Goal: Task Accomplishment & Management: Manage account settings

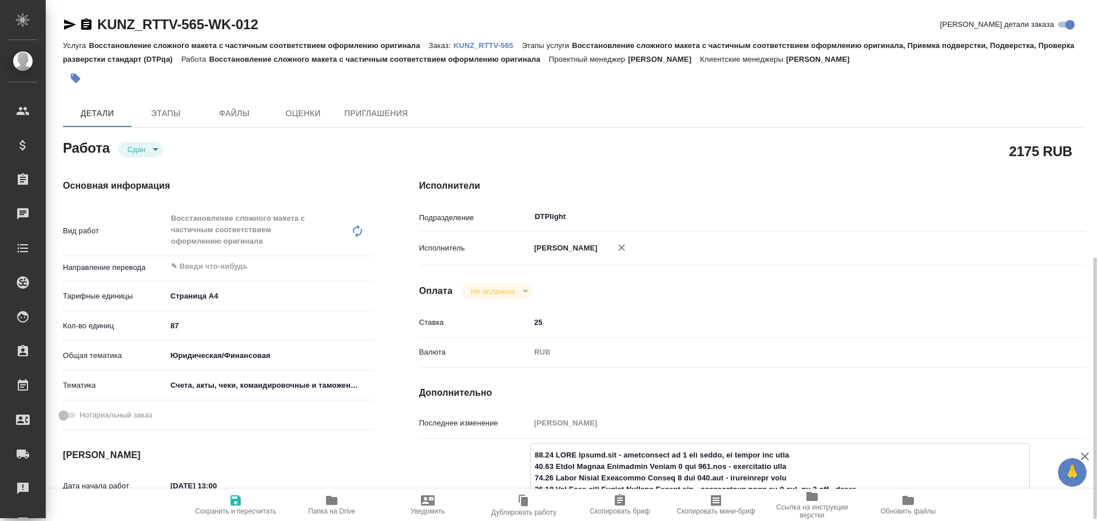
scroll to position [172, 0]
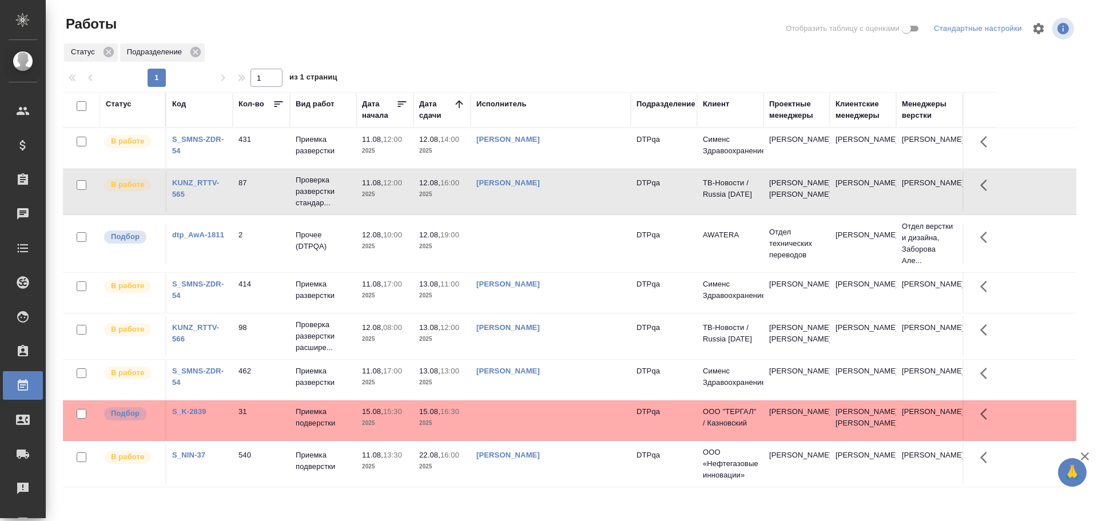
click at [525, 168] on td at bounding box center [551, 148] width 160 height 40
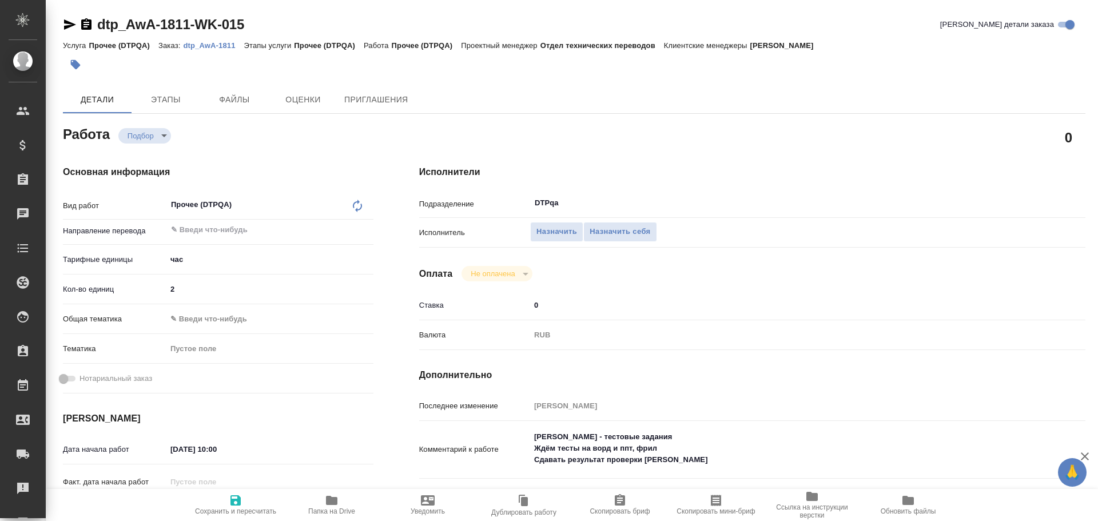
type textarea "x"
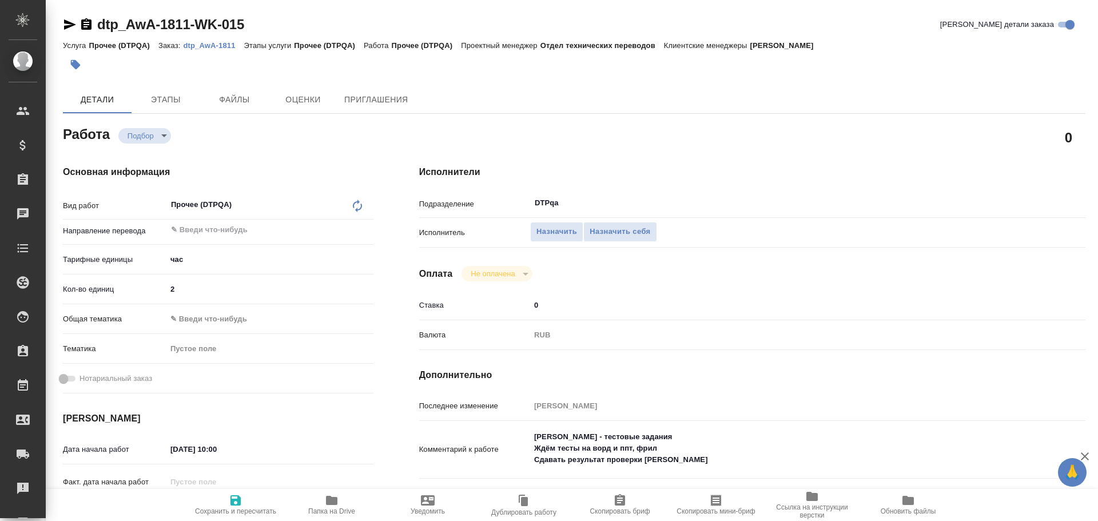
type textarea "x"
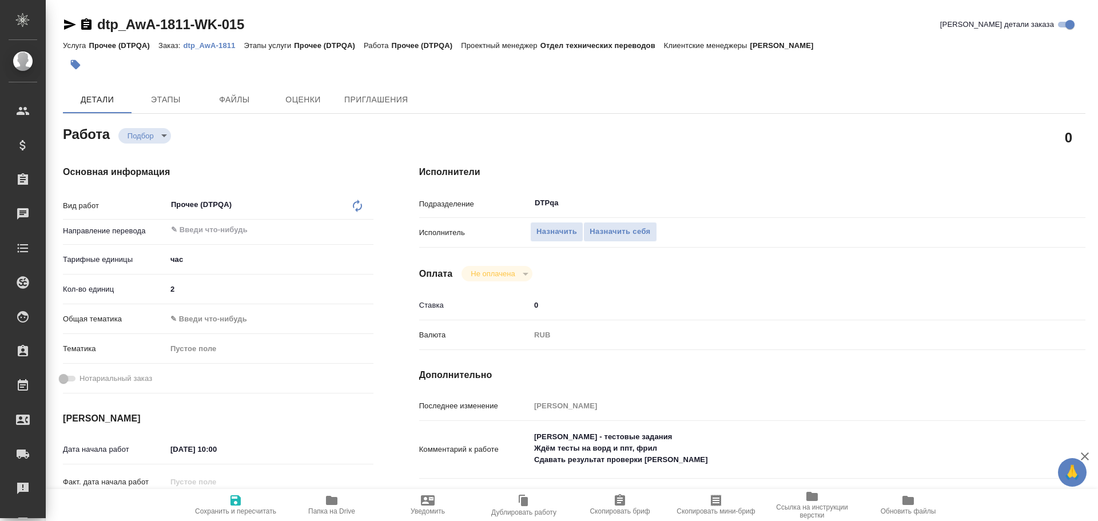
type textarea "x"
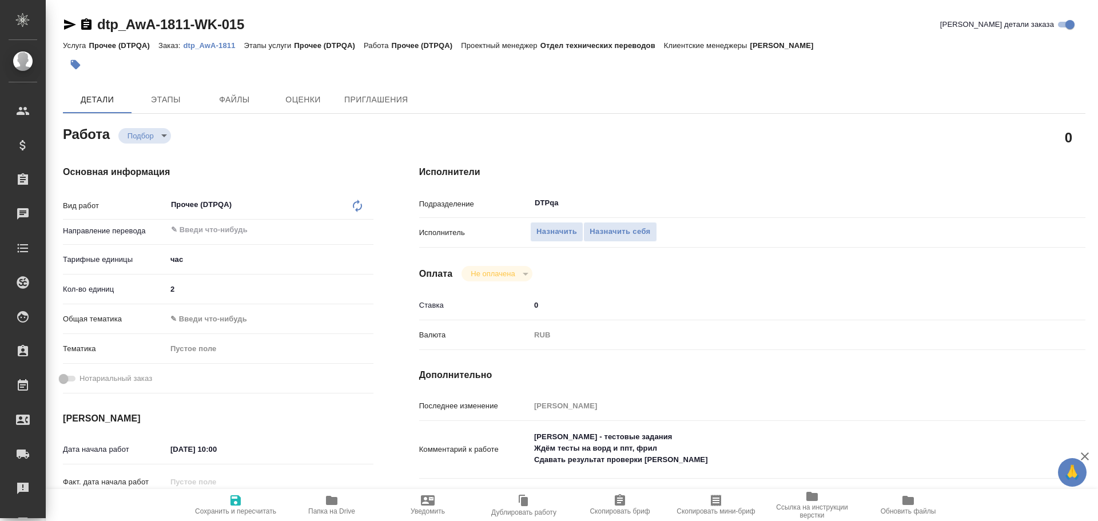
type textarea "x"
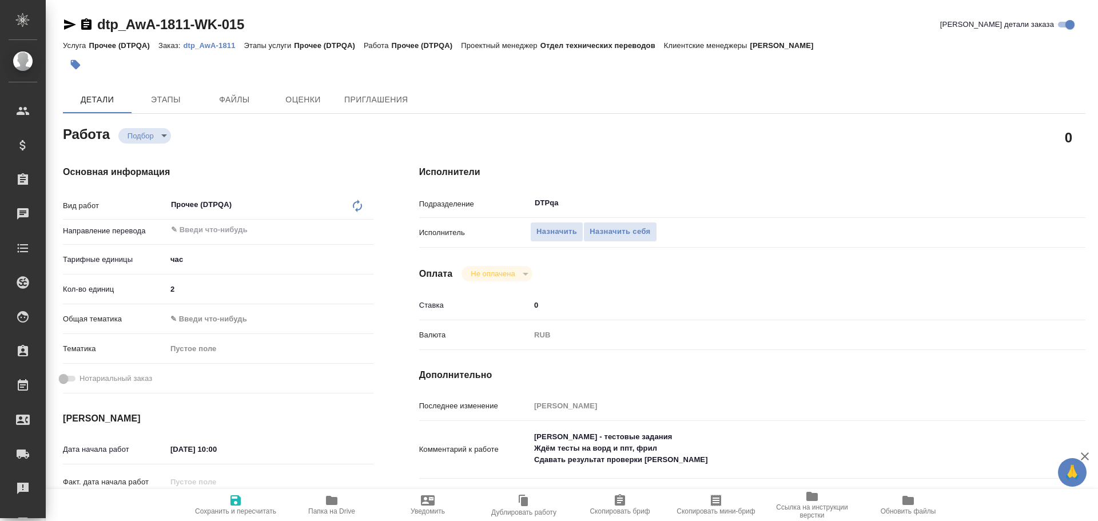
type textarea "x"
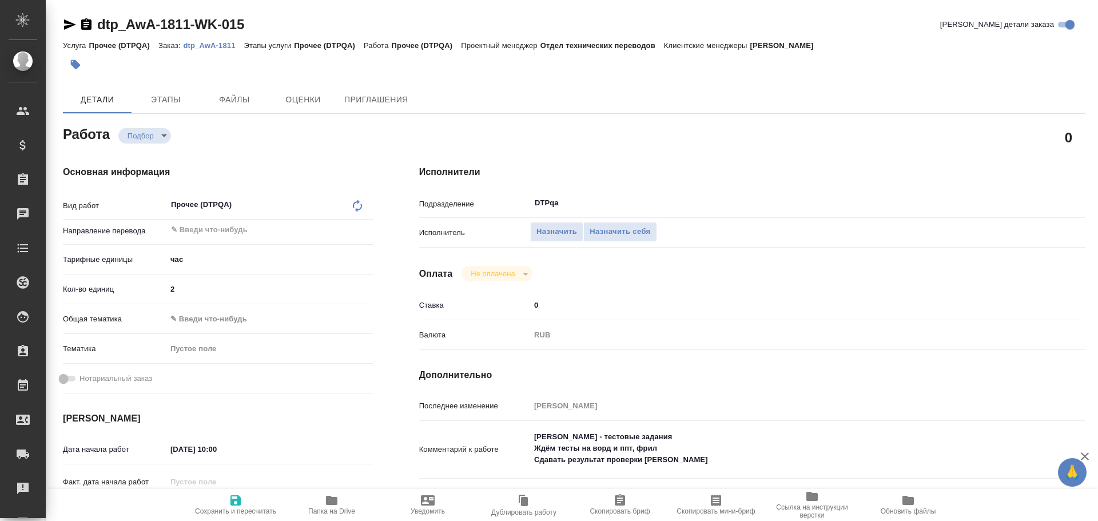
type textarea "x"
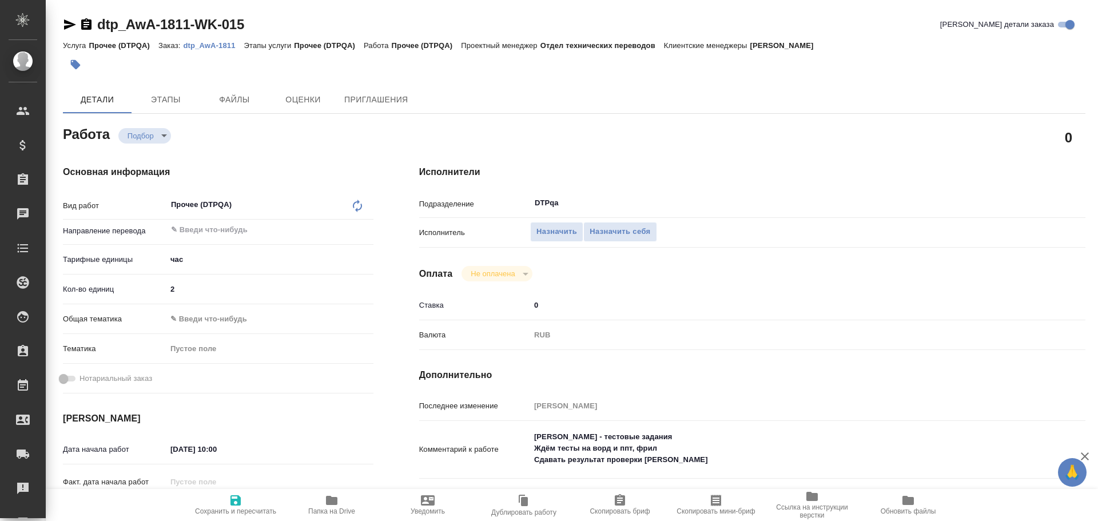
scroll to position [57, 0]
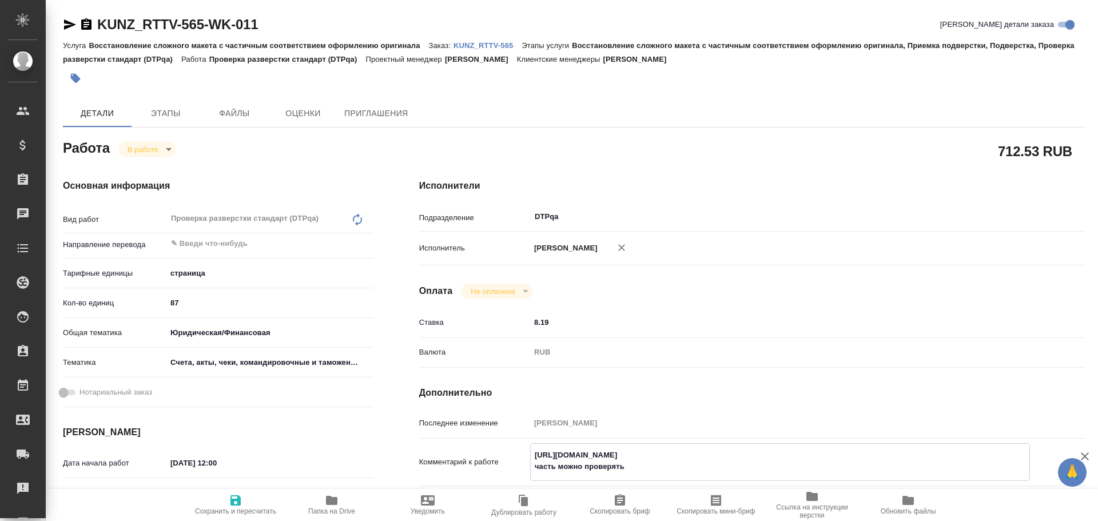
scroll to position [114, 0]
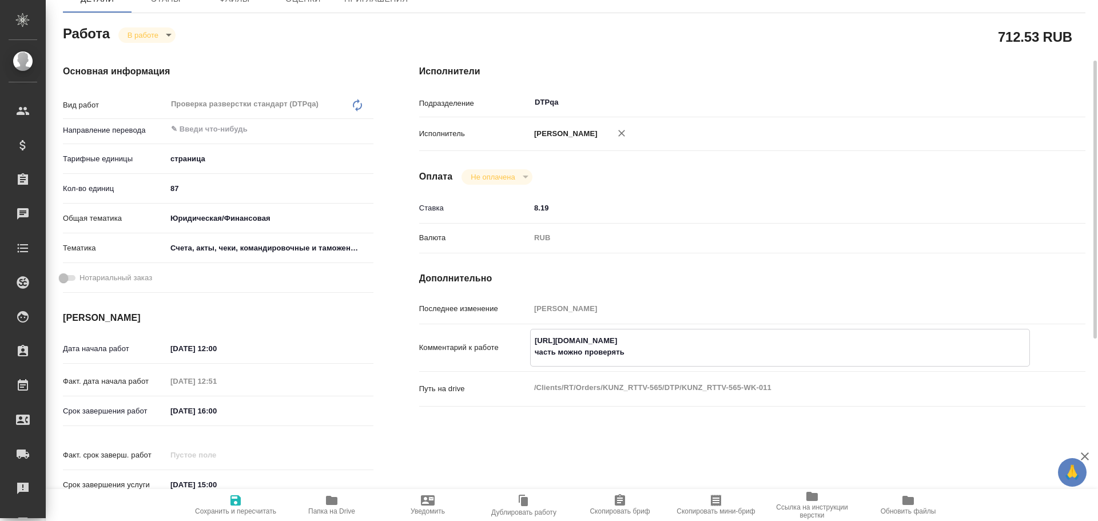
click at [337, 507] on span "Папка на Drive" at bounding box center [331, 511] width 47 height 8
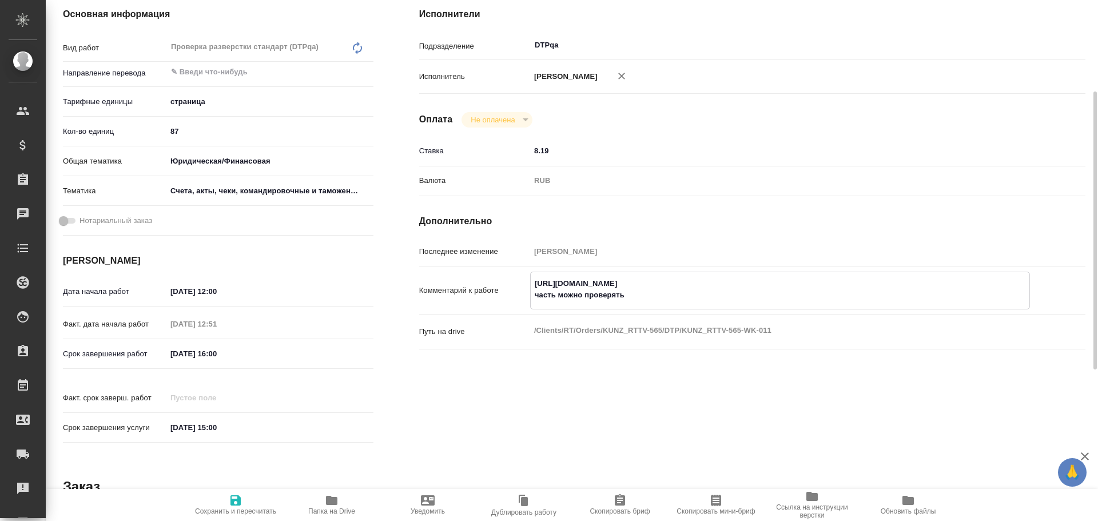
click at [648, 294] on textarea "https://tera.awatera.com/Work/68946349fde8d4c84cd1fcaa/ часть можно проверять" at bounding box center [780, 289] width 499 height 31
paste textarea "https://drive.awatera.com/f/10046819"
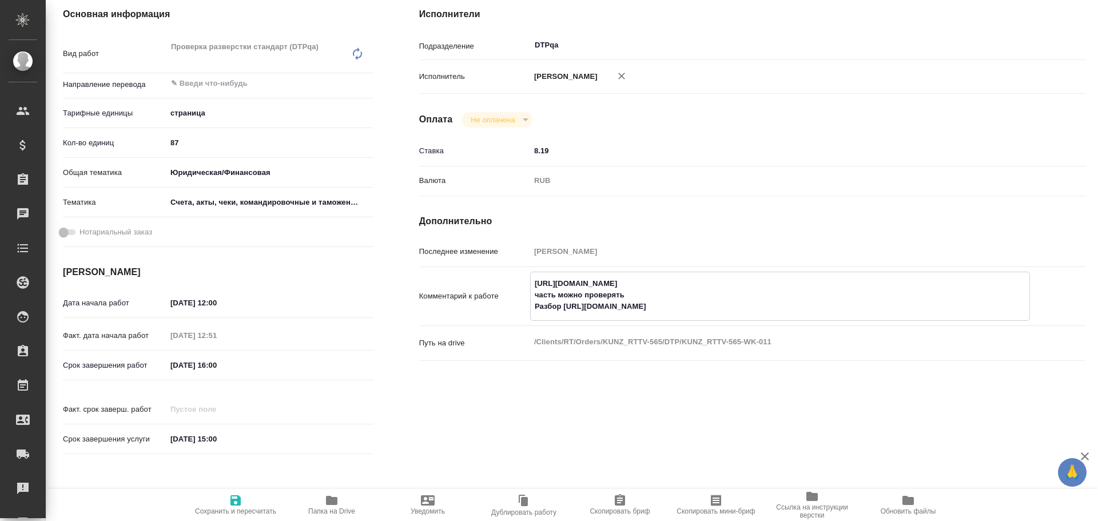
type textarea "https://tera.awatera.com/Work/68946349fde8d4c84cd1fcaa/ часть можно проверять Р…"
click at [240, 500] on icon "button" at bounding box center [236, 500] width 10 height 10
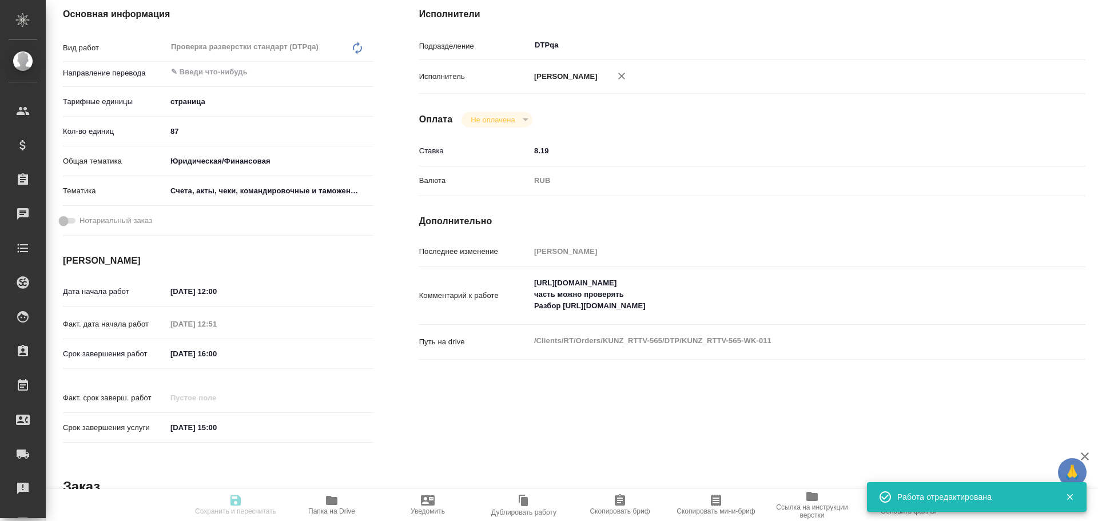
type input "inProgress"
type input "5a8b1489cc6b4906c91bfdb2"
type input "87"
type input "yr-fn"
type input "5f647205b73bc97568ca66c0"
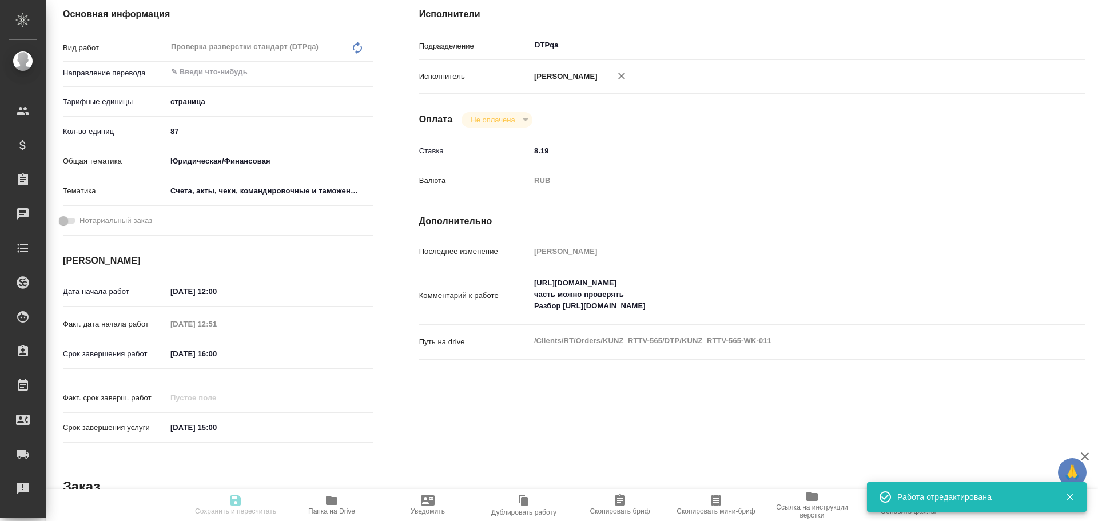
type input "11.08.2025 12:00"
type input "11.08.2025 12:51"
type input "12.08.2025 16:00"
type input "27.08.2025 15:00"
type input "DTPqa"
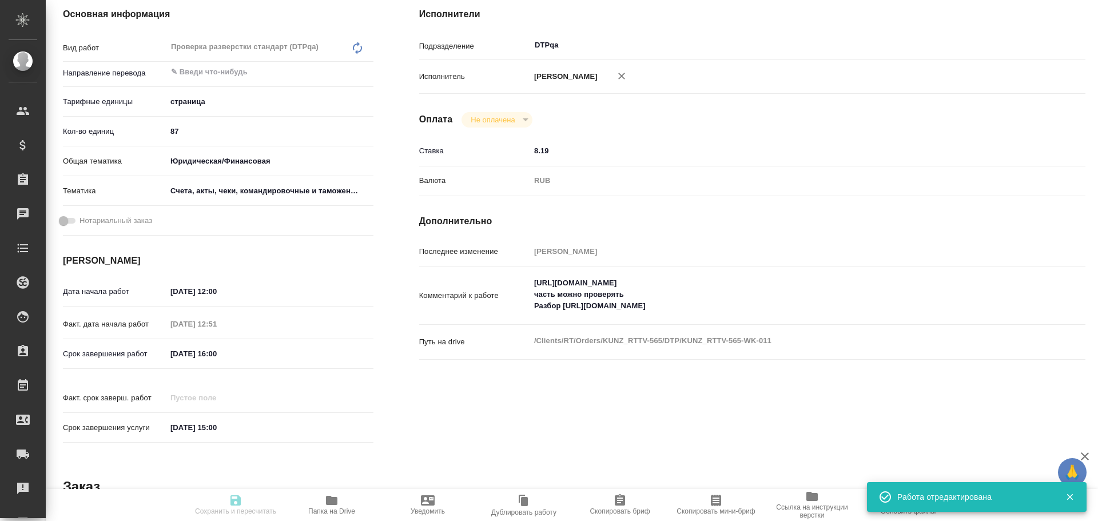
type input "notPayed"
type input "8.19"
type input "RUB"
type input "Чулец Елена"
type input "KUNZ_RTTV-565"
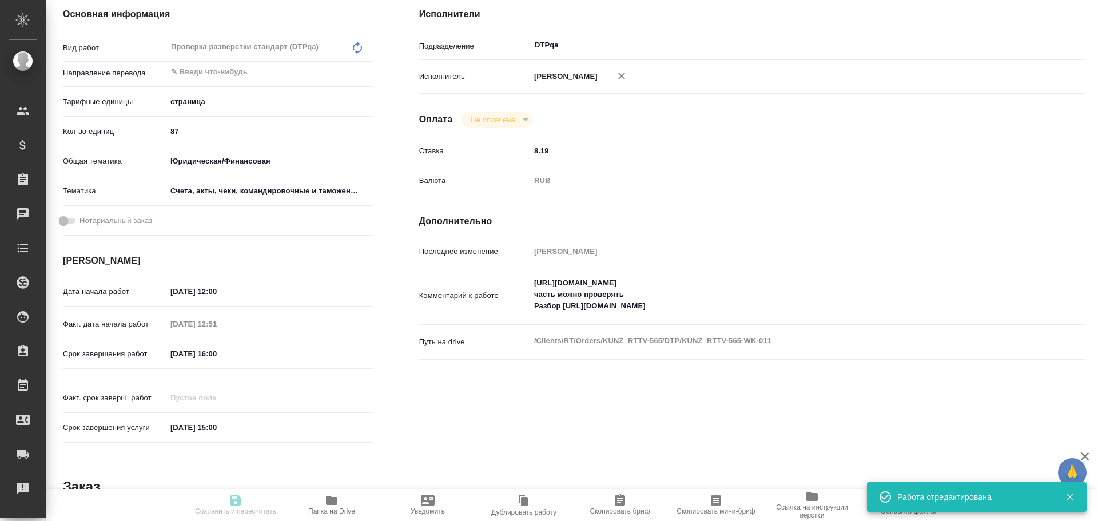
type input "Восстановление сложного макета с частичным соответствием оформлению оригинала"
type input "Восстановление сложного макета с частичным соответствием оформлению оригинала, …"
type input "[PERSON_NAME]"
type input "/Clients/RT/Orders/KUNZ_RTTV-565"
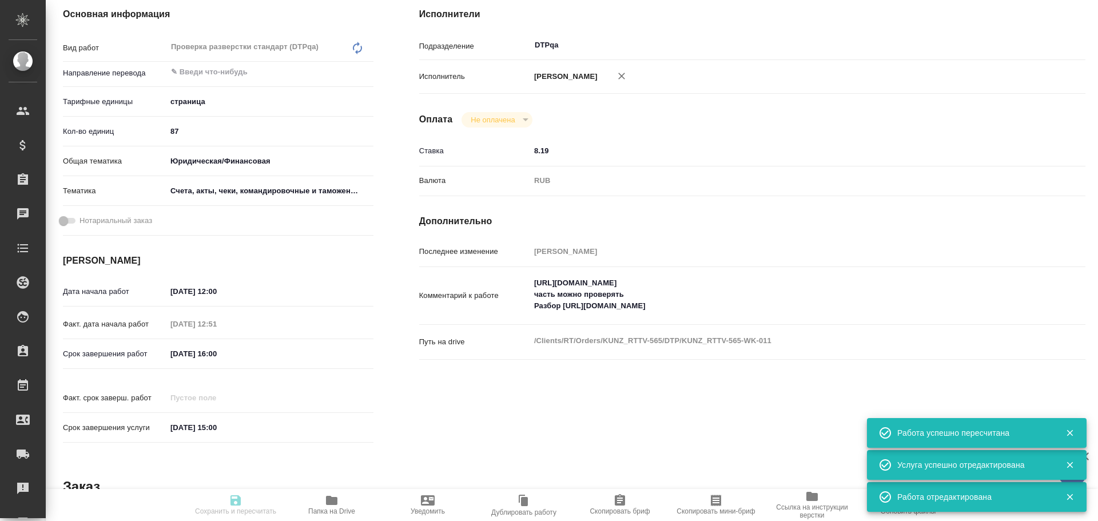
type input "inProgress"
type input "5a8b1489cc6b4906c91bfdb2"
type input "87"
type input "yr-fn"
type input "5f647205b73bc97568ca66c0"
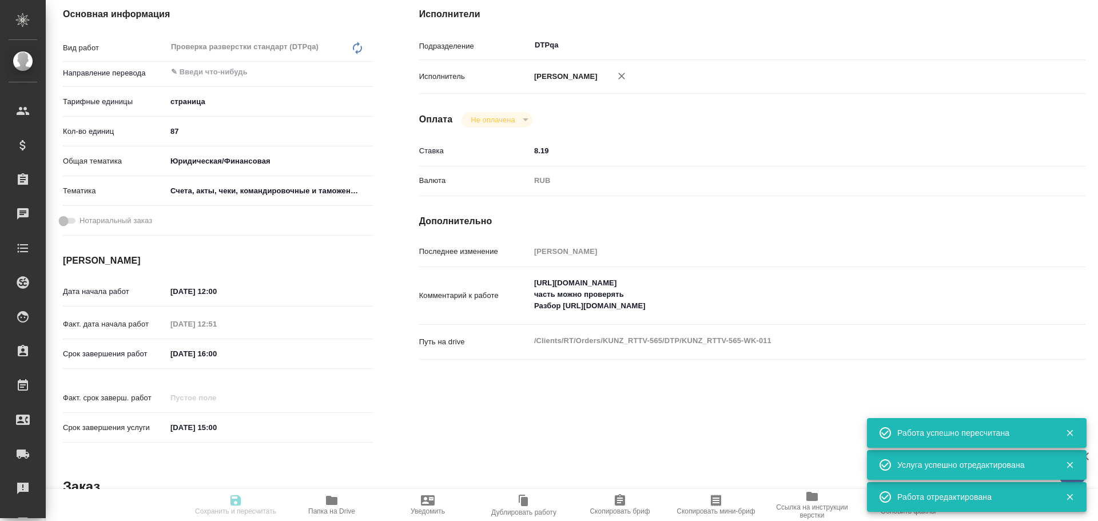
type input "11.08.2025 12:00"
type input "11.08.2025 12:51"
type input "12.08.2025 16:00"
type input "27.08.2025 15:00"
type input "DTPqa"
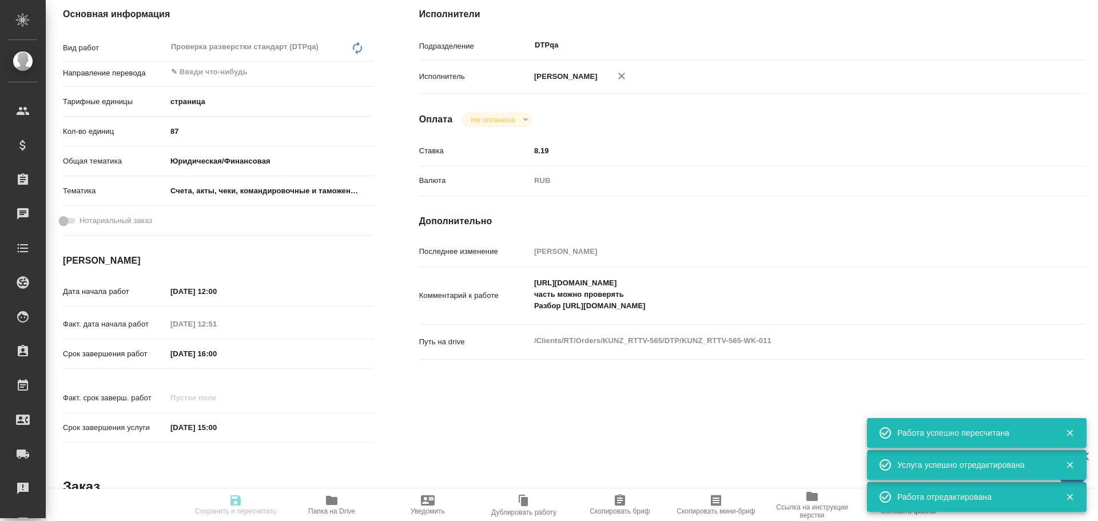
type input "notPayed"
type input "8.19"
type input "RUB"
type input "Чулец Елена"
type input "KUNZ_RTTV-565"
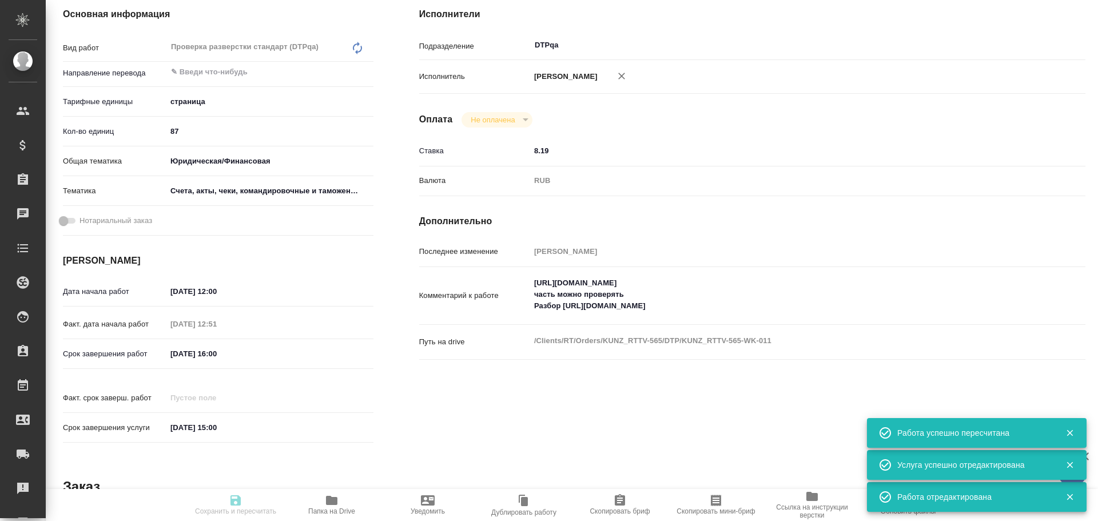
type input "Восстановление сложного макета с частичным соответствием оформлению оригинала"
type input "Восстановление сложного макета с частичным соответствием оформлению оригинала, …"
type input "[PERSON_NAME]"
type input "/Clients/RT/Orders/KUNZ_RTTV-565"
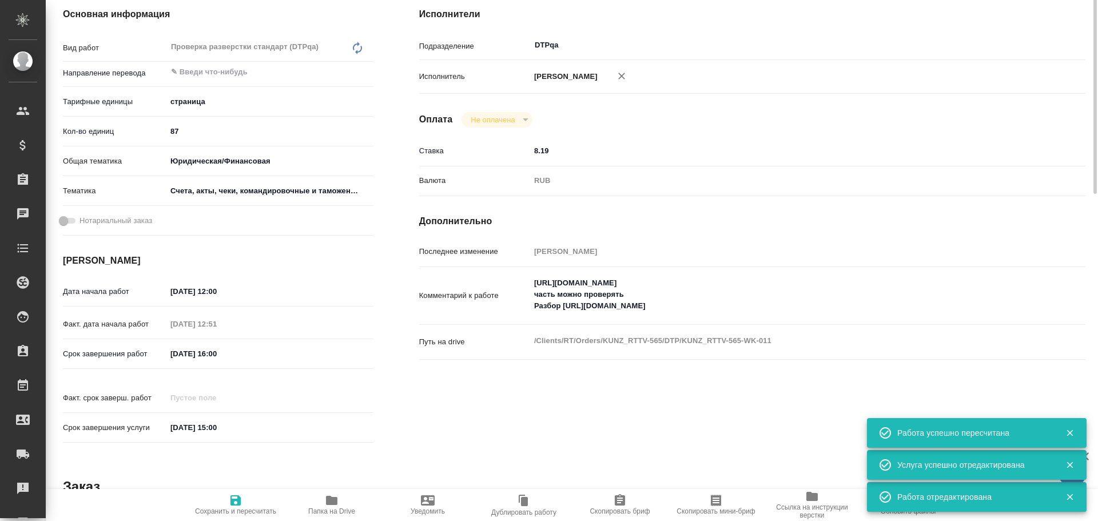
scroll to position [57, 0]
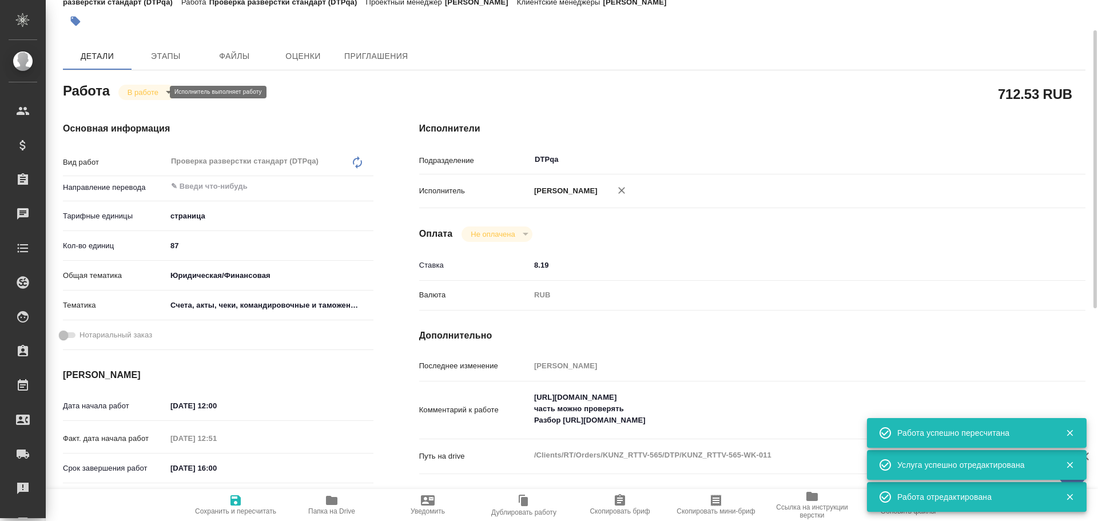
click at [137, 93] on body "🙏 .cls-1 fill:#fff; AWATERA Chulets Elena Клиенты Спецификации Заказы 0 Чаты To…" at bounding box center [549, 260] width 1098 height 521
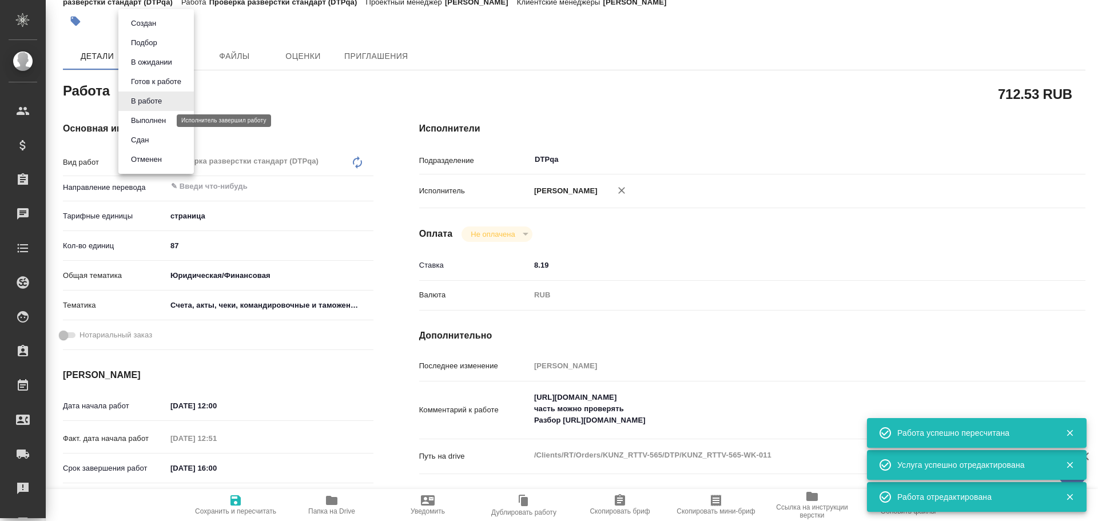
click at [160, 121] on button "Выполнен" at bounding box center [149, 120] width 42 height 13
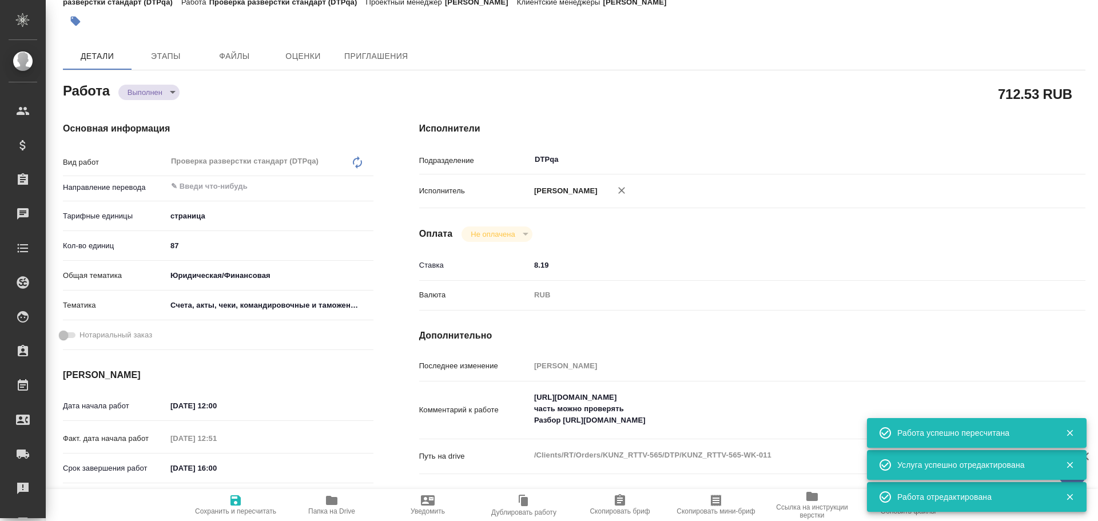
type textarea "x"
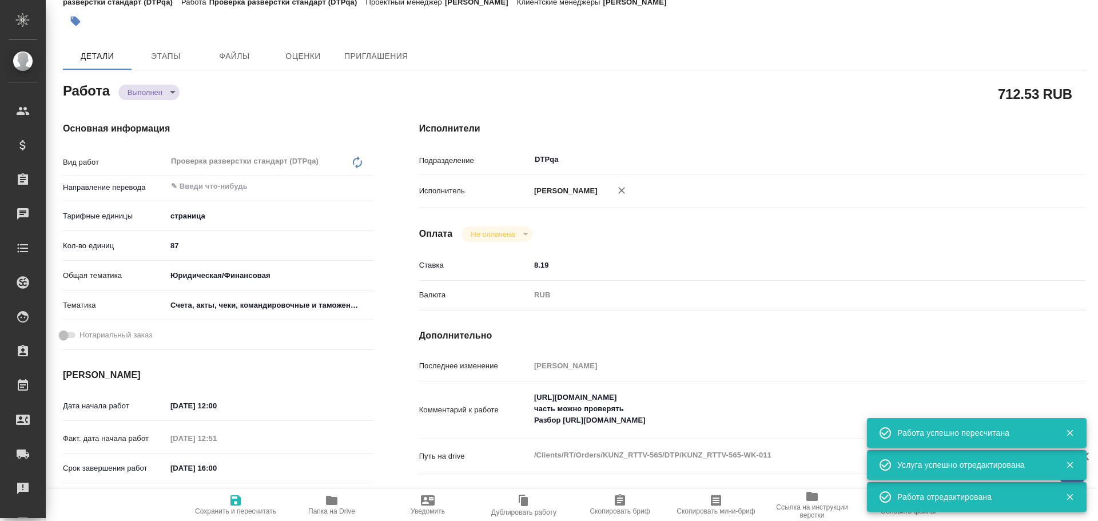
click at [235, 495] on icon "button" at bounding box center [236, 501] width 14 height 14
type textarea "x"
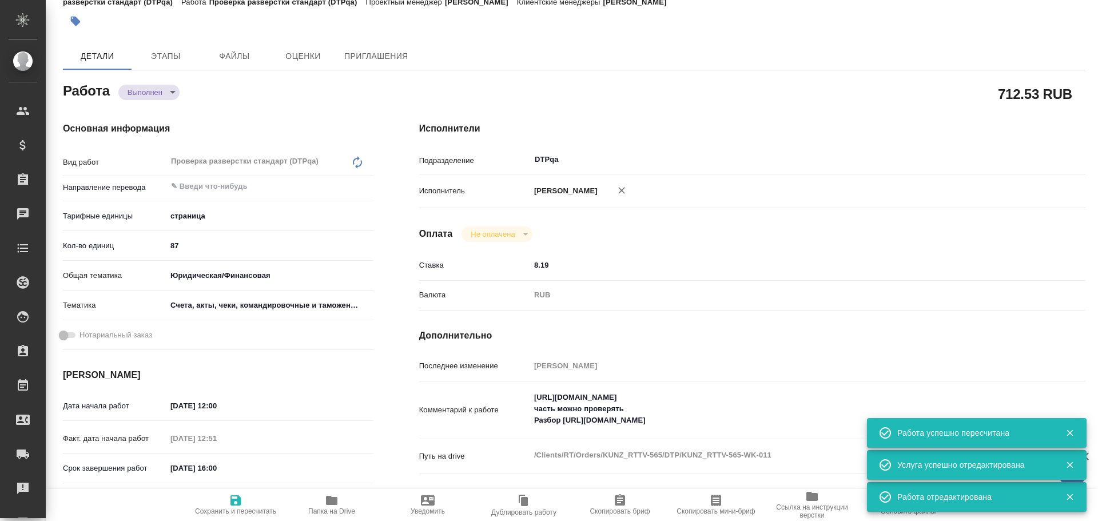
type textarea "x"
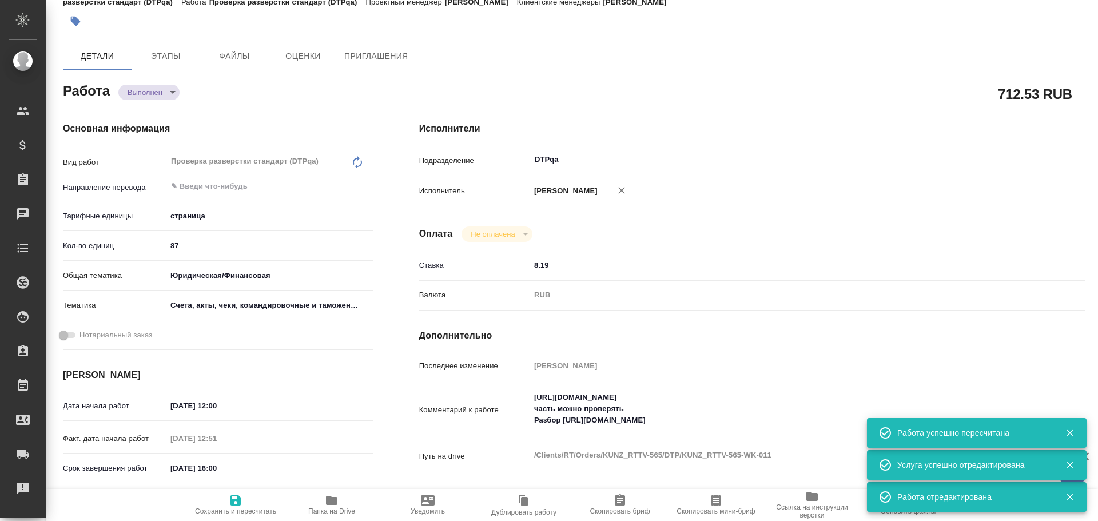
type textarea "x"
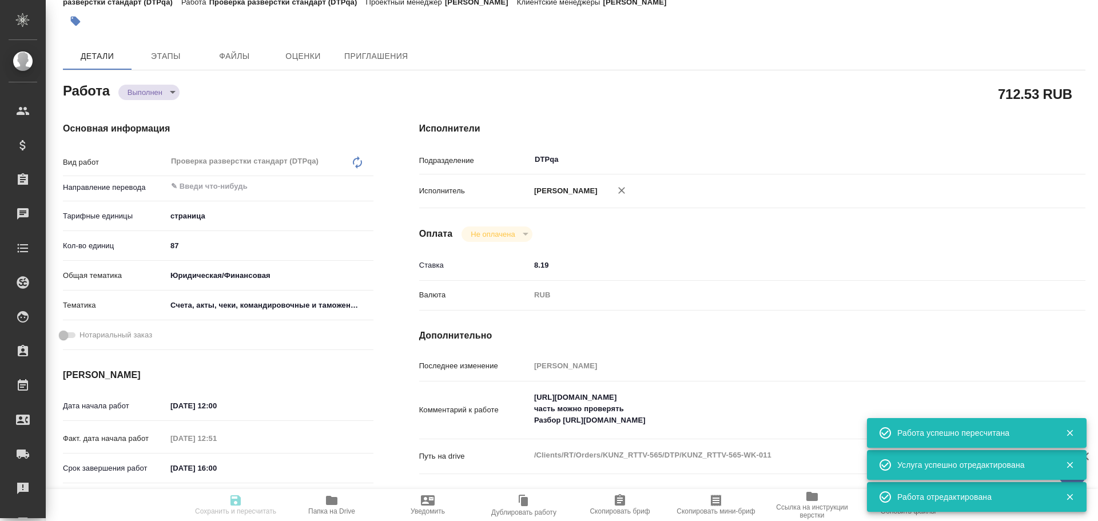
type textarea "x"
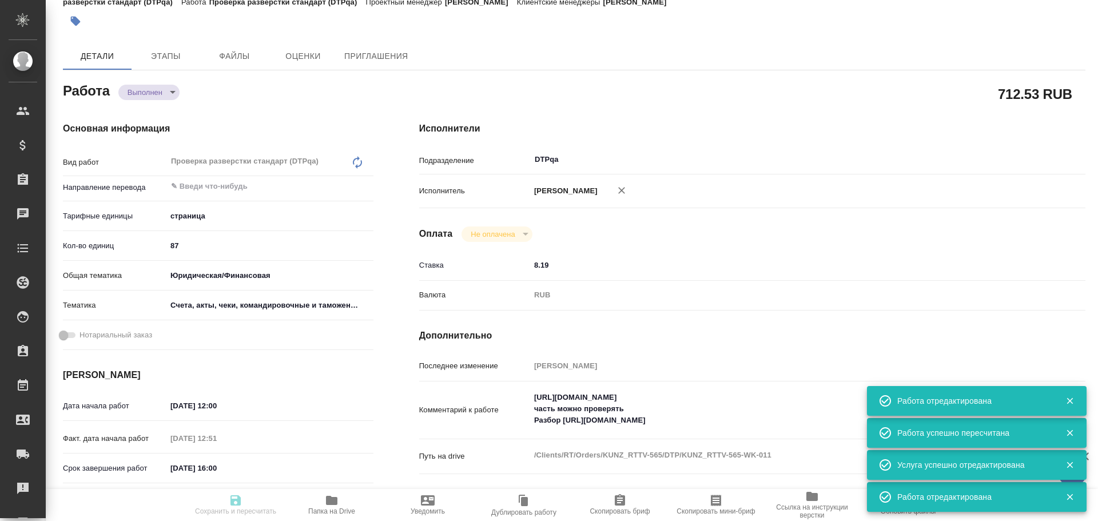
type textarea "x"
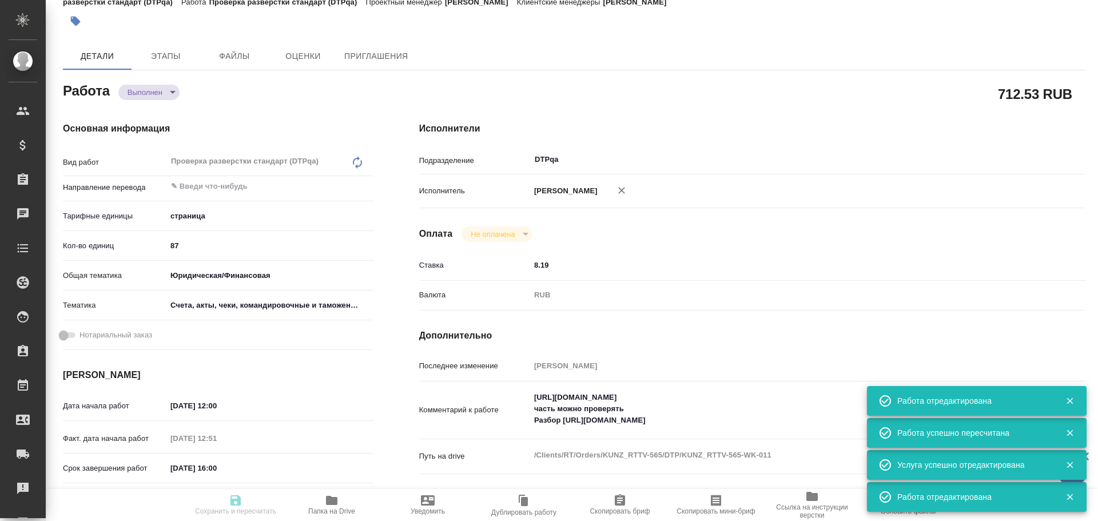
type input "completed"
type textarea "Проверка разверстки стандарт (DTPqa)"
type textarea "x"
type input "5a8b1489cc6b4906c91bfdb2"
type input "87"
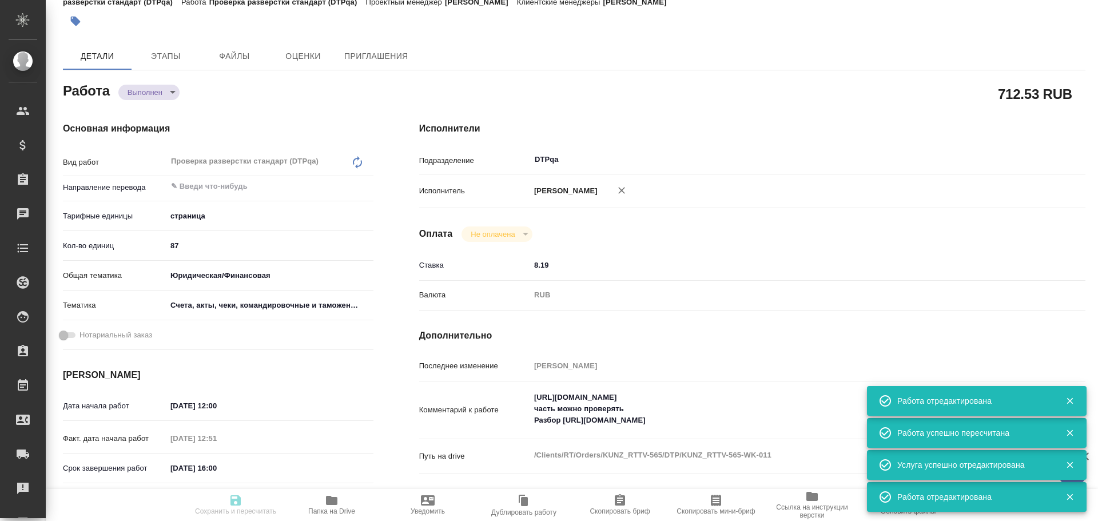
type input "yr-fn"
type input "5f647205b73bc97568ca66c0"
type input "11.08.2025 12:00"
type input "11.08.2025 12:51"
type input "12.08.2025 16:00"
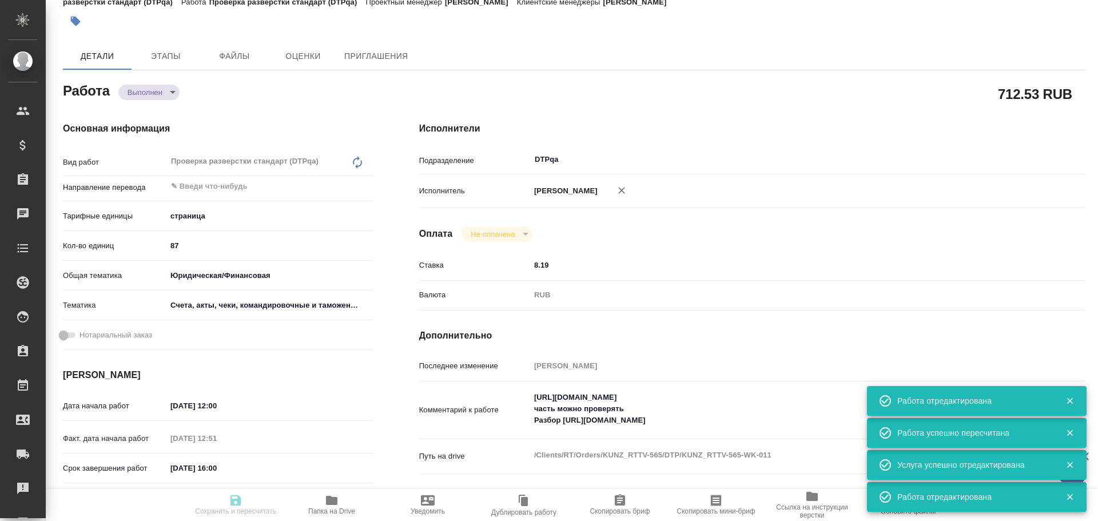
type input "12.08.2025 15:49"
type input "27.08.2025 15:00"
type input "DTPqa"
type input "notPayed"
type input "8.19"
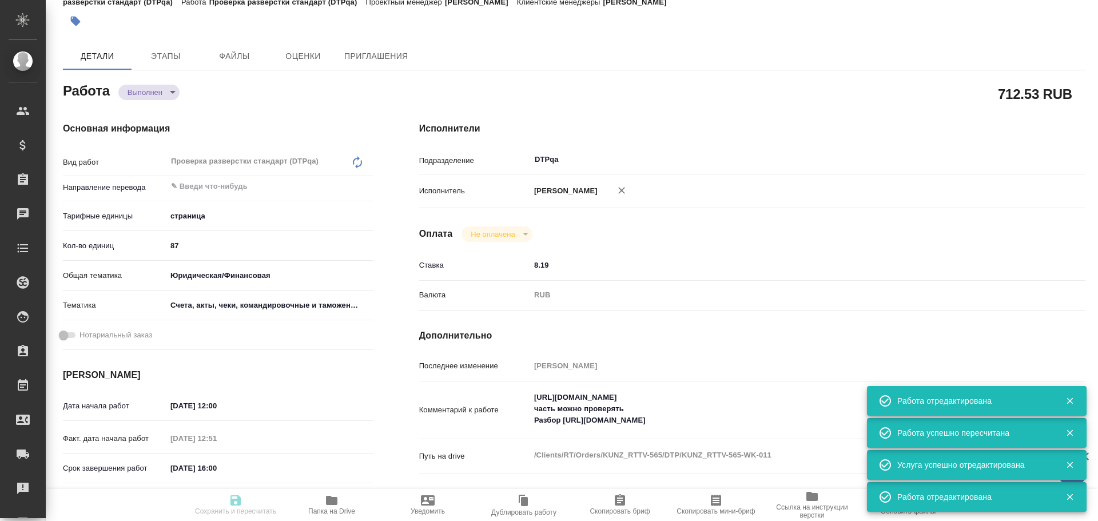
type input "RUB"
type input "Чулец Елена"
type textarea "https://tera.awatera.com/Work/68946349fde8d4c84cd1fcaa/ часть можно проверять Р…"
type textarea "x"
type textarea "/Clients/RT/Orders/KUNZ_RTTV-565/DTP/KUNZ_RTTV-565-WK-011"
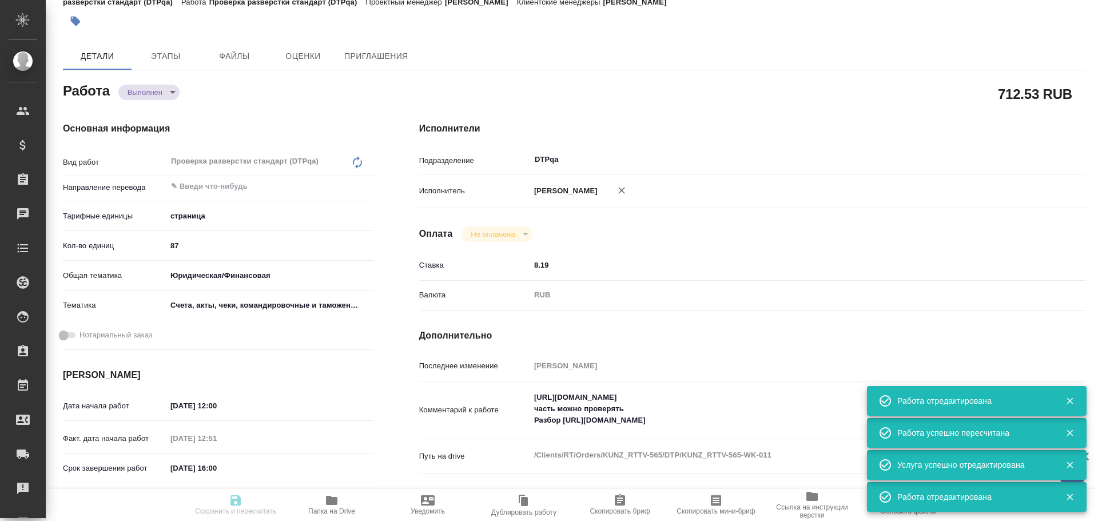
type textarea "x"
type input "KUNZ_RTTV-565"
type input "Восстановление сложного макета с частичным соответствием оформлению оригинала"
type input "Восстановление сложного макета с частичным соответствием оформлению оригинала, …"
type input "[PERSON_NAME]"
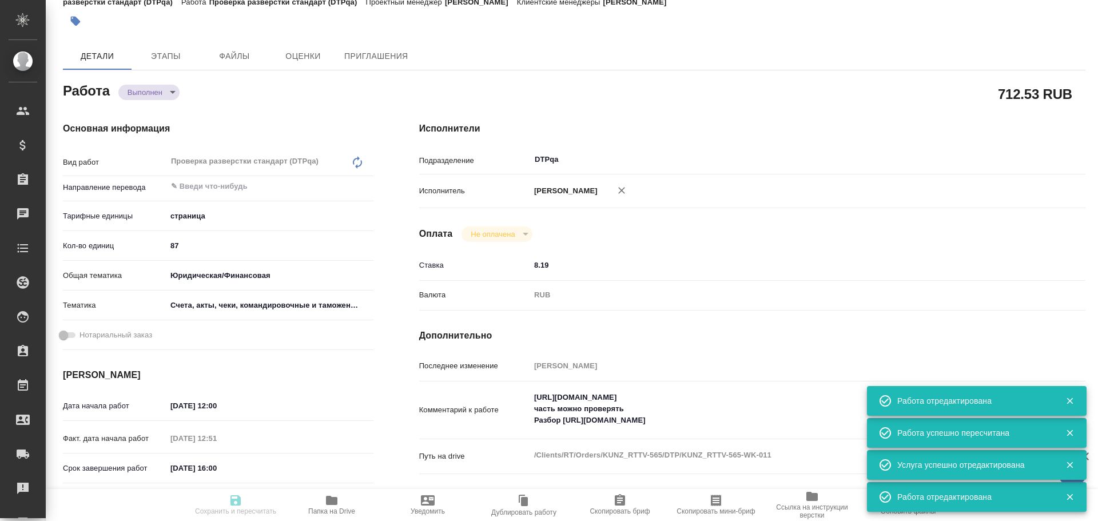
type input "[PERSON_NAME]"
type input "/Clients/RT/Orders/KUNZ_RTTV-565"
type textarea "x"
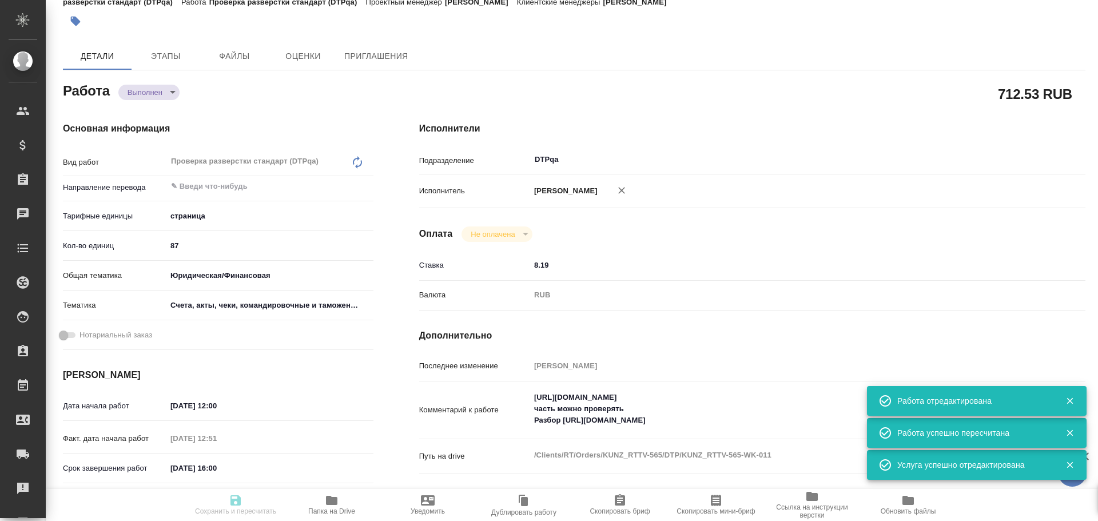
type textarea "x"
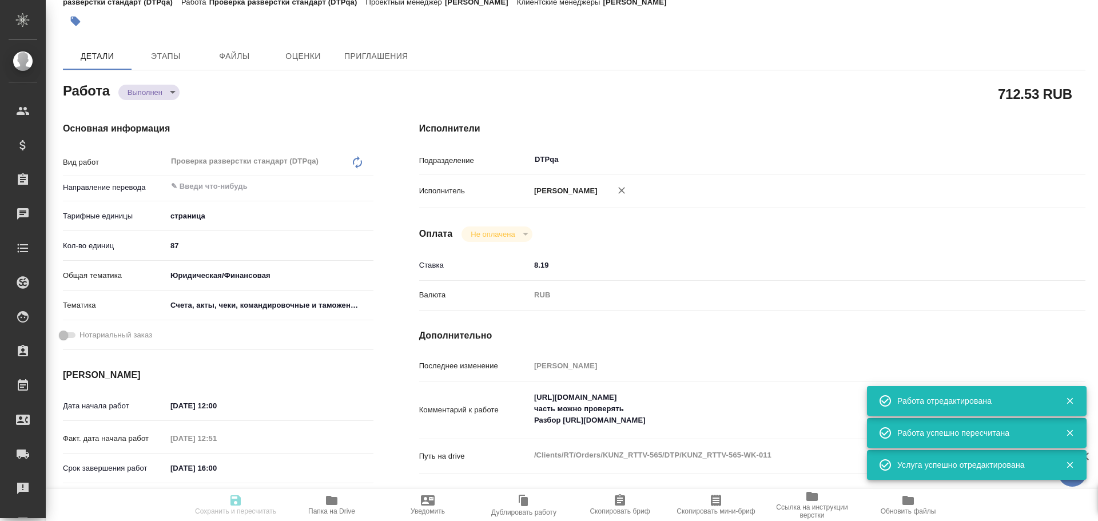
type textarea "x"
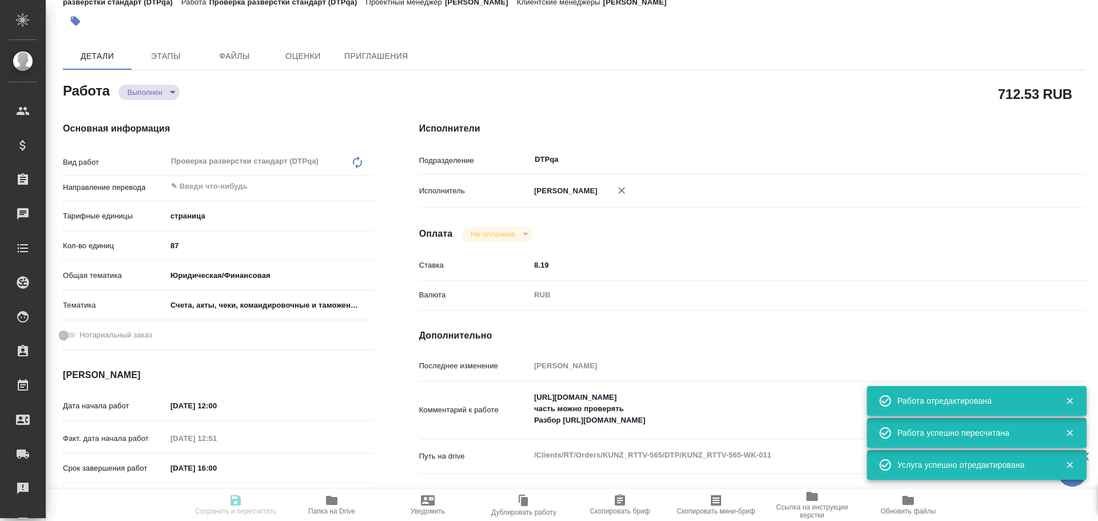
type textarea "x"
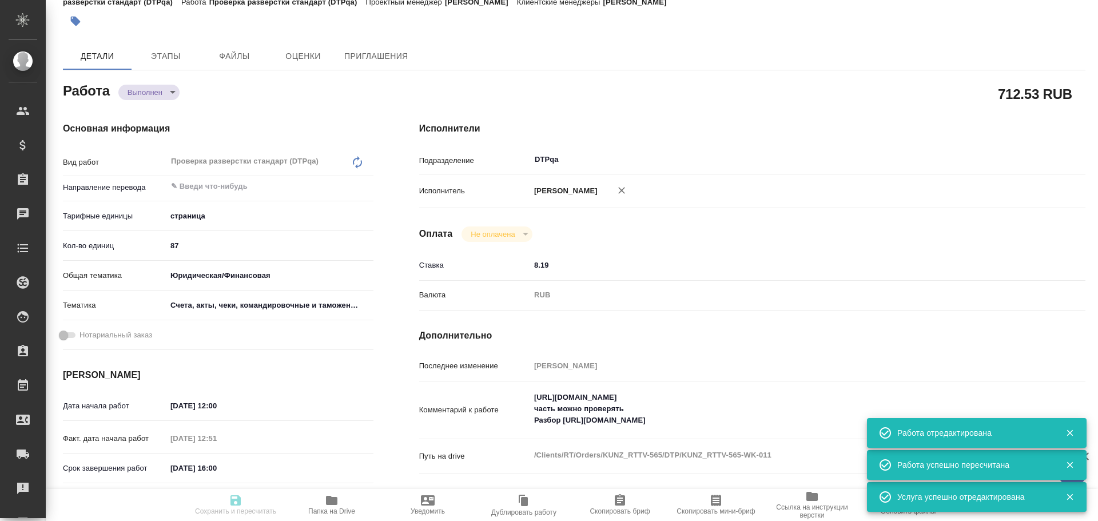
type textarea "x"
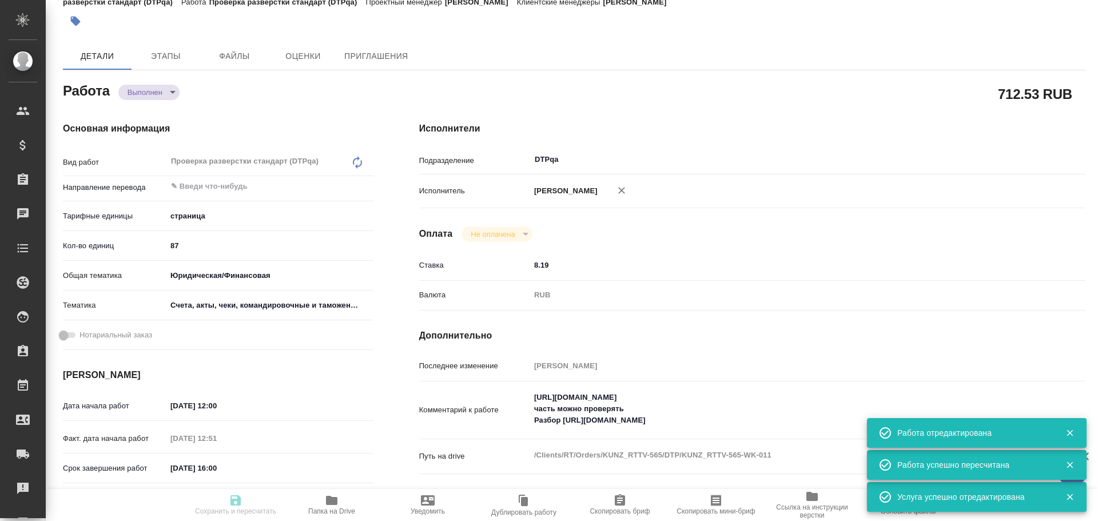
type input "completed"
type textarea "Проверка разверстки стандарт (DTPqa)"
type textarea "x"
type input "5a8b1489cc6b4906c91bfdb2"
type input "87"
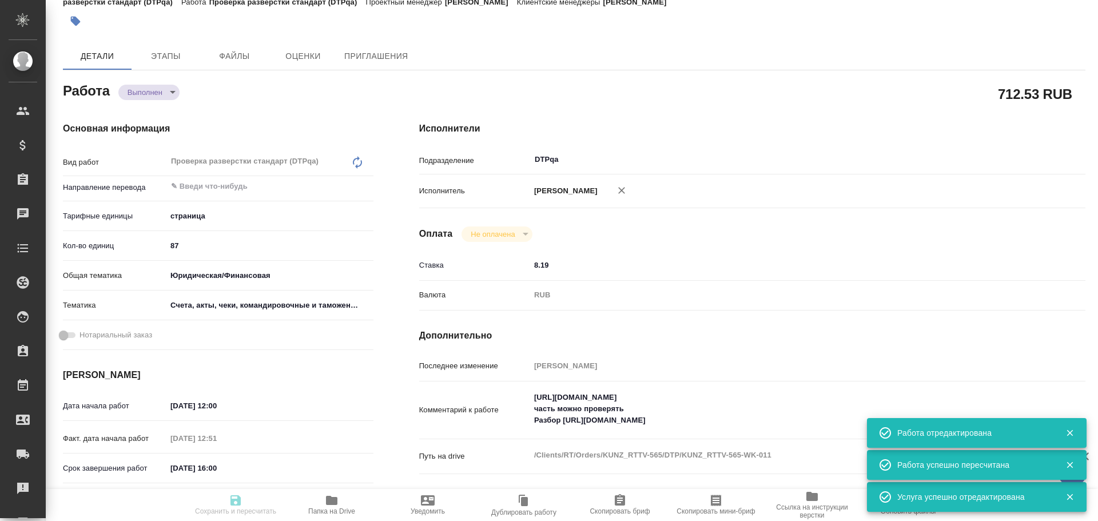
type input "yr-fn"
type input "5f647205b73bc97568ca66c0"
type input "11.08.2025 12:00"
type input "11.08.2025 12:51"
type input "12.08.2025 16:00"
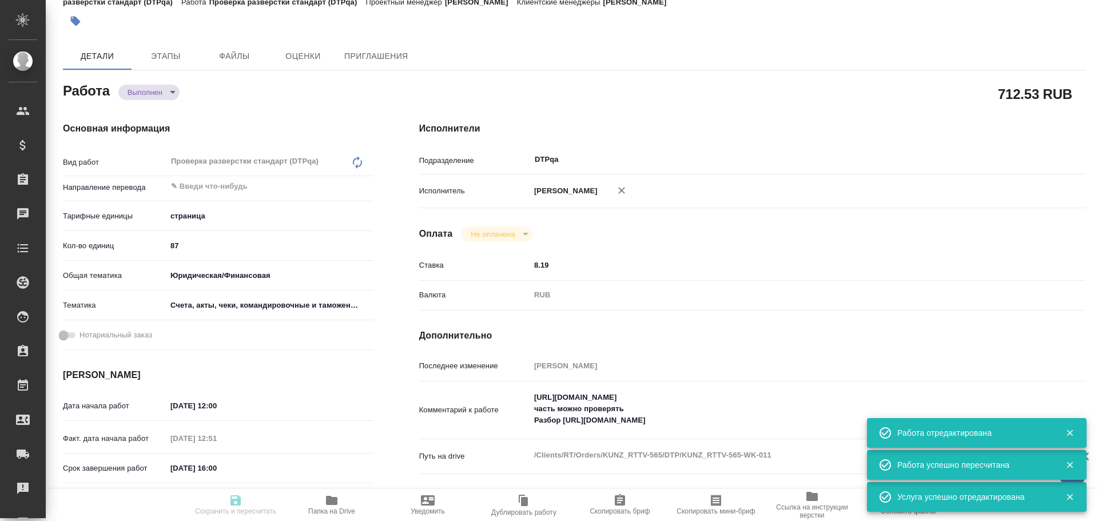
type input "12.08.2025 15:49"
type input "27.08.2025 15:00"
type input "DTPqa"
type input "notPayed"
type input "8.19"
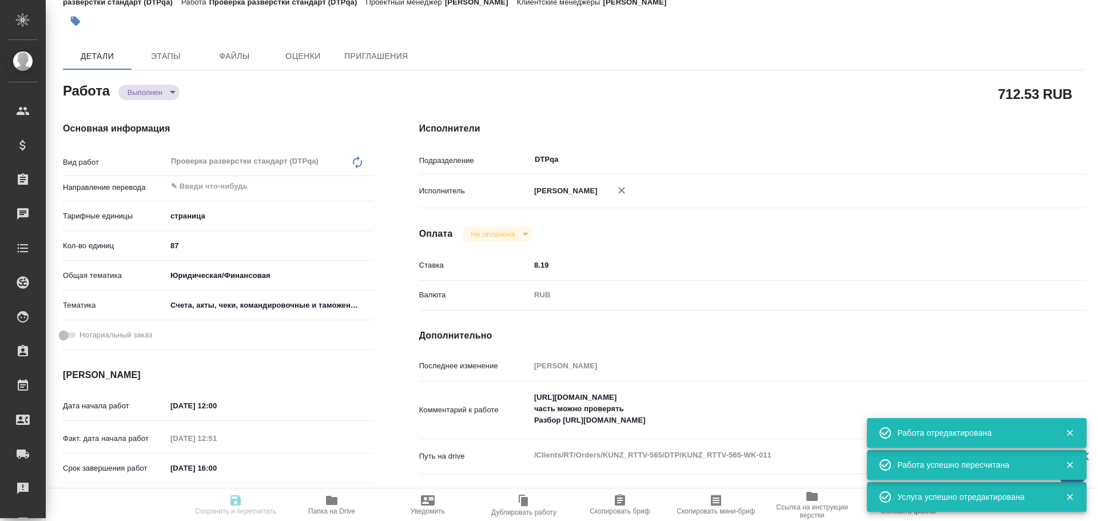
type input "RUB"
type input "Чулец Елена"
type textarea "https://tera.awatera.com/Work/68946349fde8d4c84cd1fcaa/ часть можно проверять Р…"
type textarea "x"
type textarea "/Clients/RT/Orders/KUNZ_RTTV-565/DTP/KUNZ_RTTV-565-WK-011"
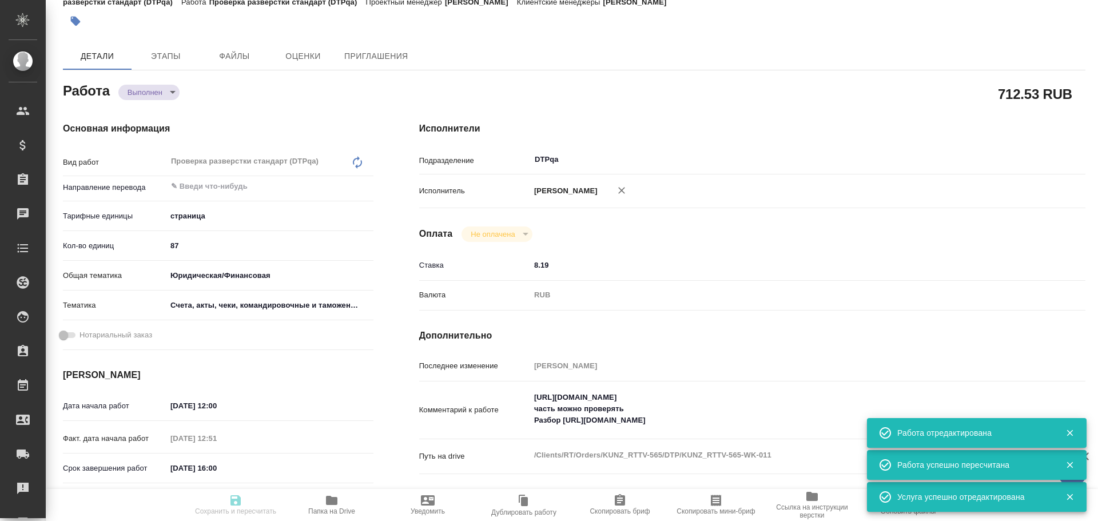
type textarea "x"
type input "KUNZ_RTTV-565"
type input "Восстановление сложного макета с частичным соответствием оформлению оригинала"
type input "Восстановление сложного макета с частичным соответствием оформлению оригинала, …"
type input "[PERSON_NAME]"
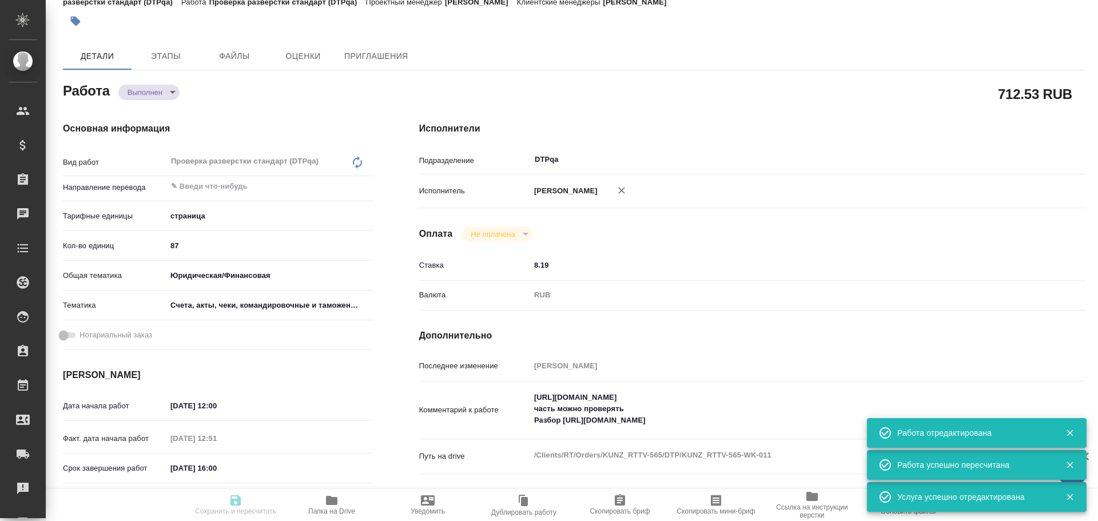
type input "[PERSON_NAME]"
type input "/Clients/RT/Orders/KUNZ_RTTV-565"
type textarea "x"
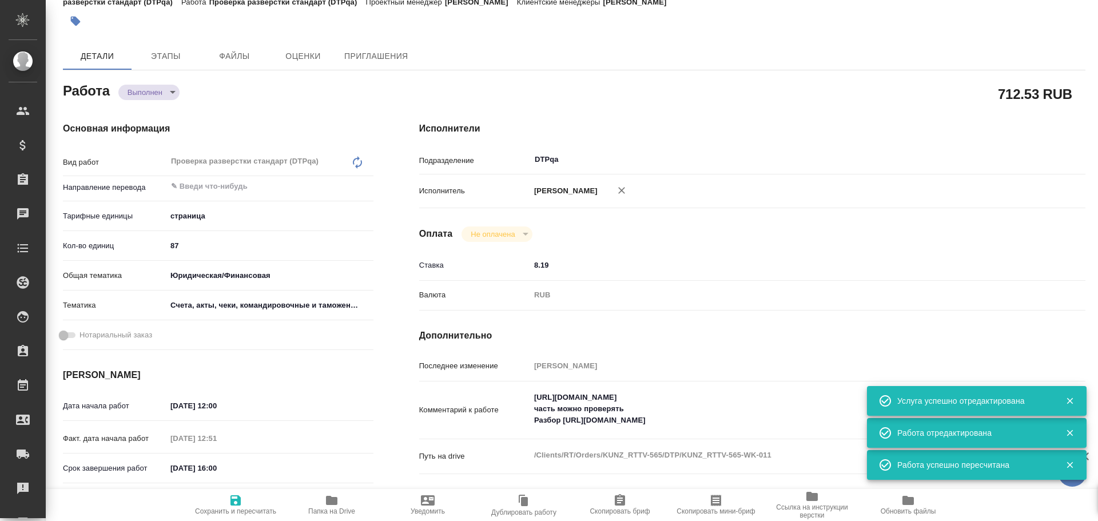
type textarea "x"
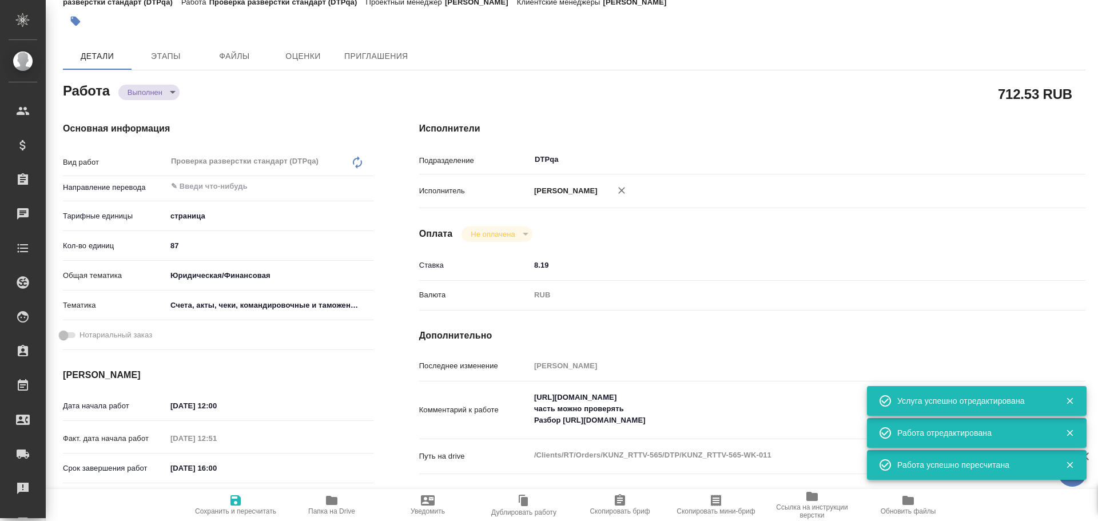
type textarea "x"
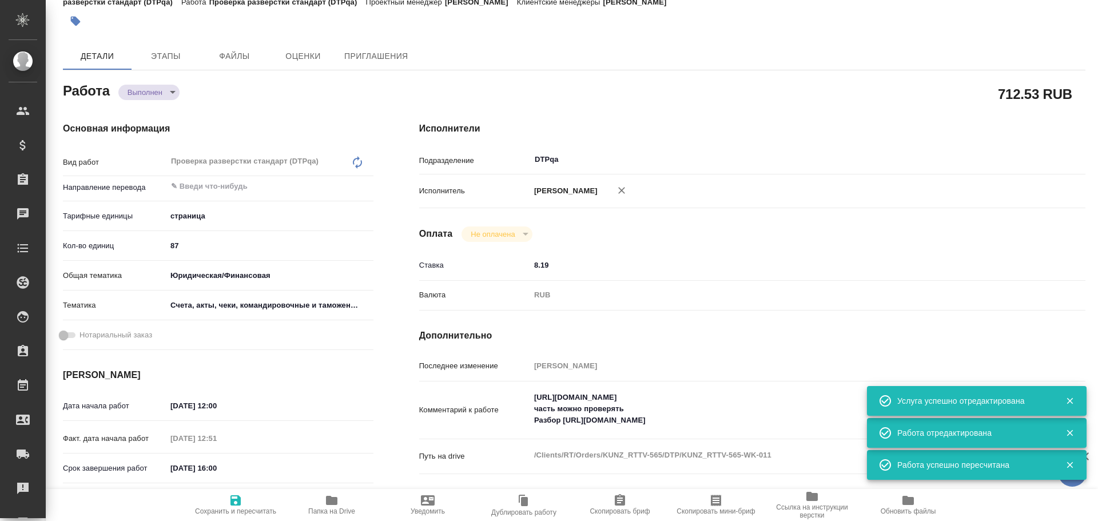
type textarea "x"
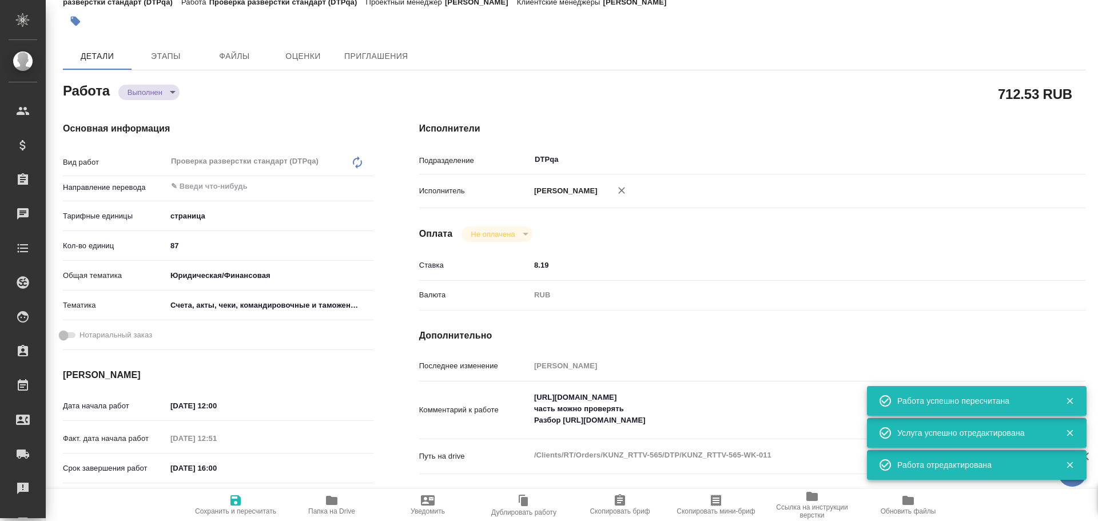
type textarea "x"
